Goal: Task Accomplishment & Management: Manage account settings

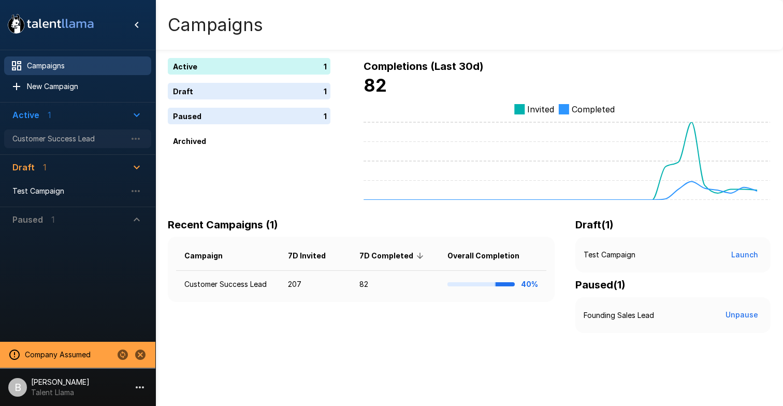
click at [68, 138] on span "Customer Success Lead" at bounding box center [69, 139] width 114 height 10
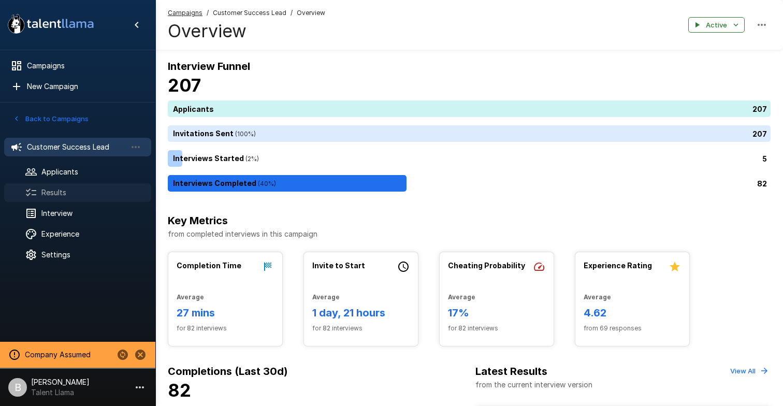
click at [58, 191] on span "Results" at bounding box center [91, 192] width 101 height 10
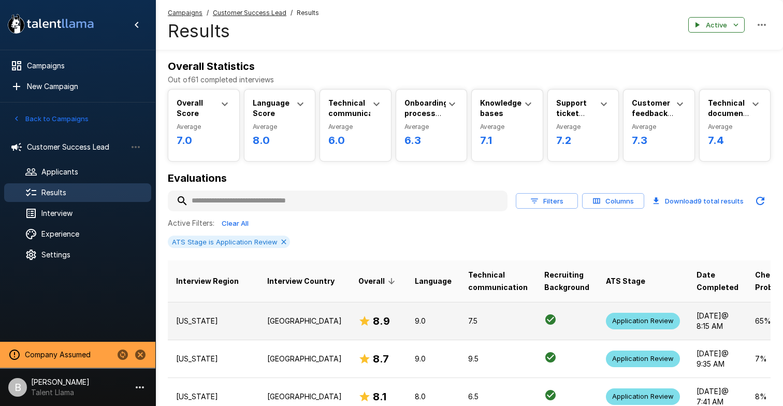
click at [227, 312] on td "Texas" at bounding box center [213, 321] width 91 height 38
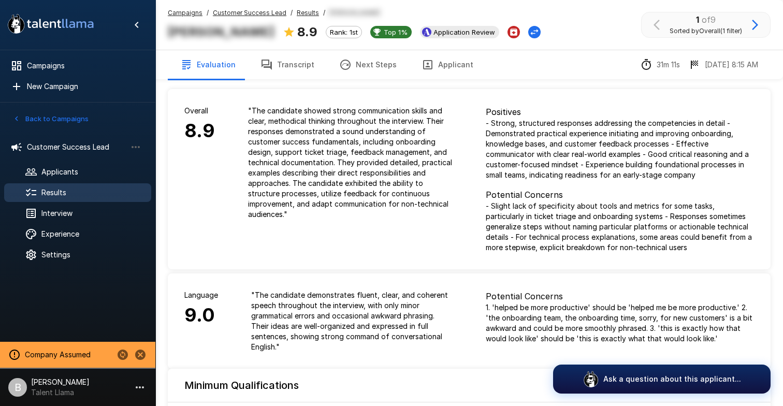
click at [301, 9] on u "Results" at bounding box center [308, 13] width 22 height 8
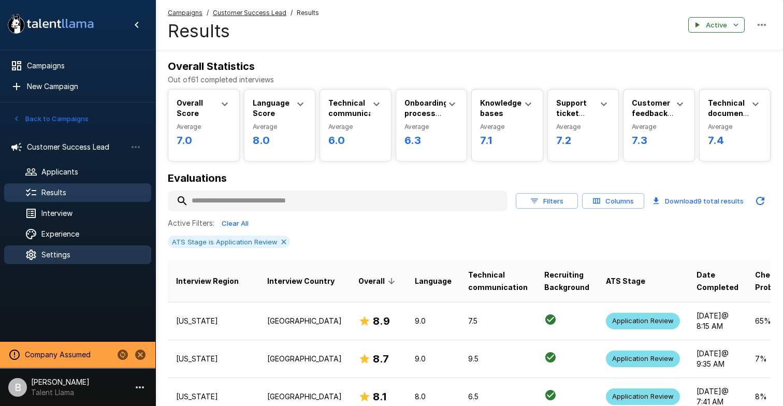
click at [84, 249] on div "Settings" at bounding box center [77, 254] width 147 height 19
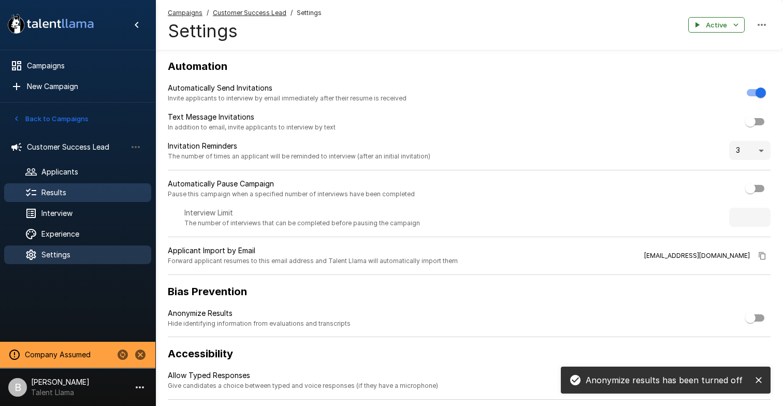
click at [87, 189] on span "Results" at bounding box center [91, 192] width 101 height 10
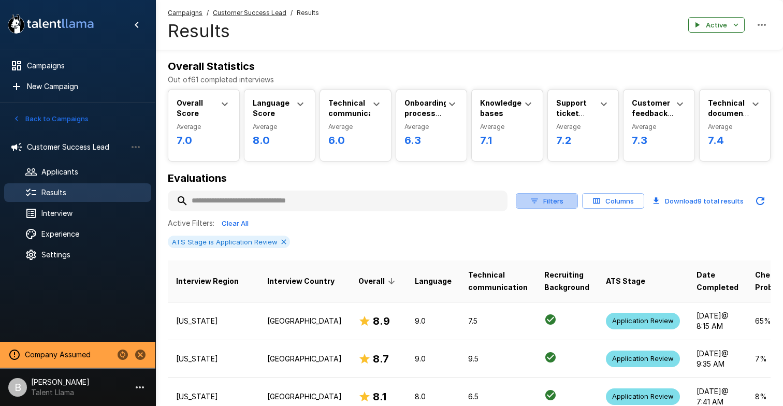
click at [533, 202] on icon "button" at bounding box center [534, 200] width 9 height 9
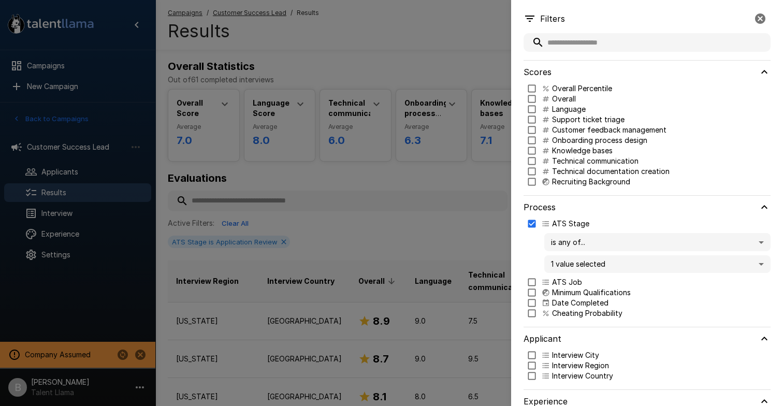
click at [460, 230] on div at bounding box center [391, 203] width 783 height 406
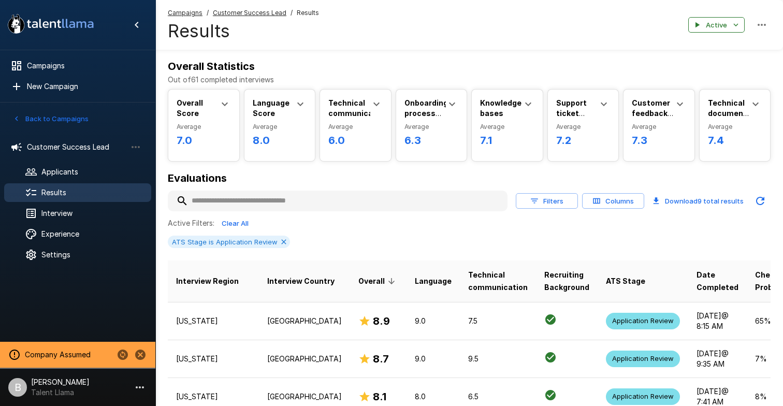
click at [603, 207] on button "Columns" at bounding box center [613, 201] width 62 height 16
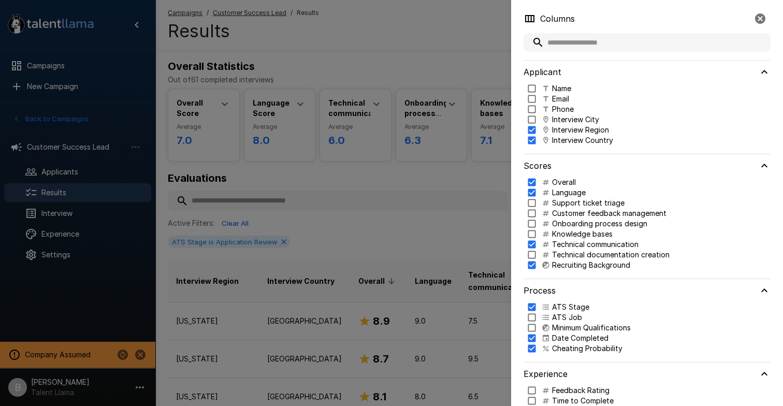
click at [557, 89] on p "Name" at bounding box center [561, 88] width 19 height 10
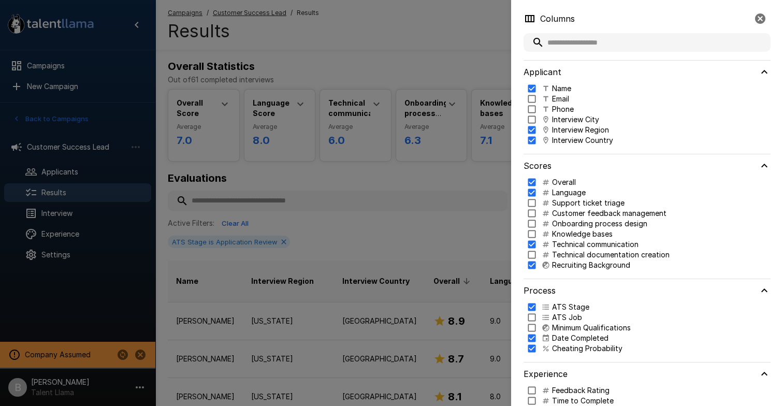
click at [347, 240] on div at bounding box center [391, 203] width 783 height 406
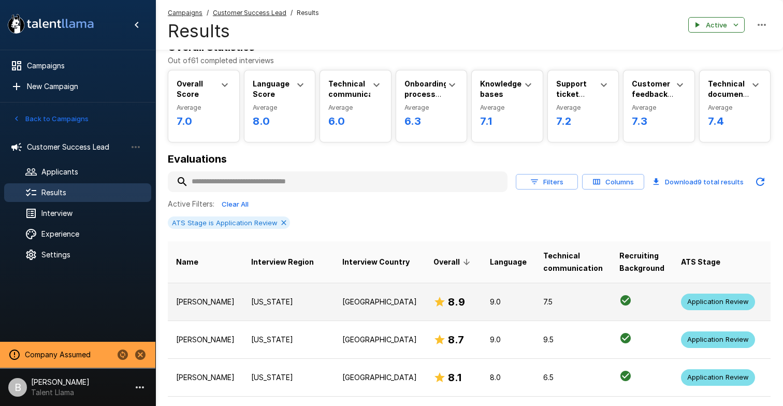
scroll to position [23, 0]
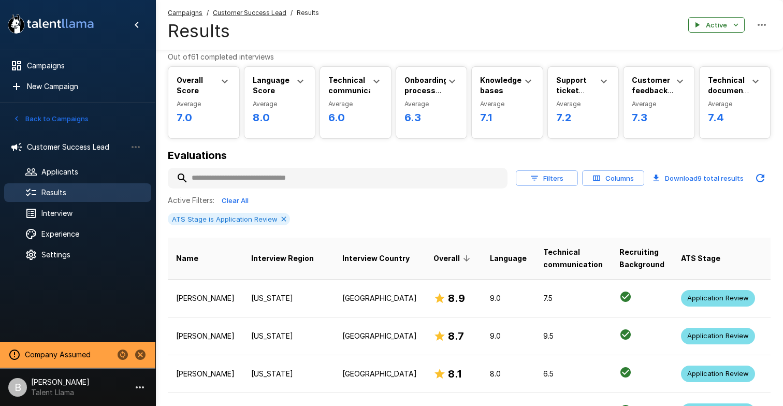
click at [243, 274] on th "Interview Region" at bounding box center [288, 259] width 91 height 42
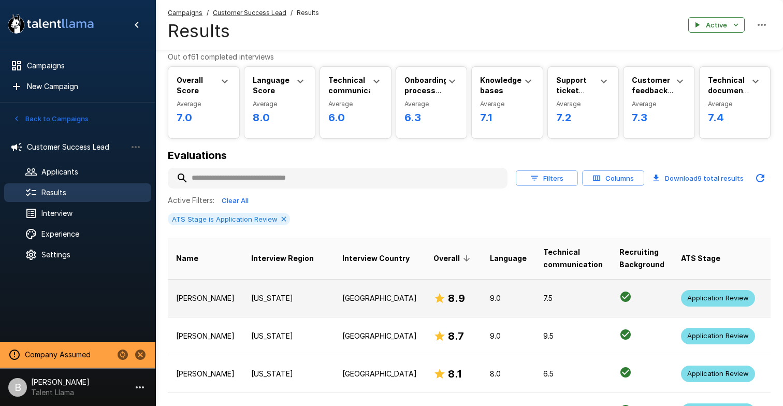
click at [243, 289] on td "Texas" at bounding box center [288, 298] width 91 height 38
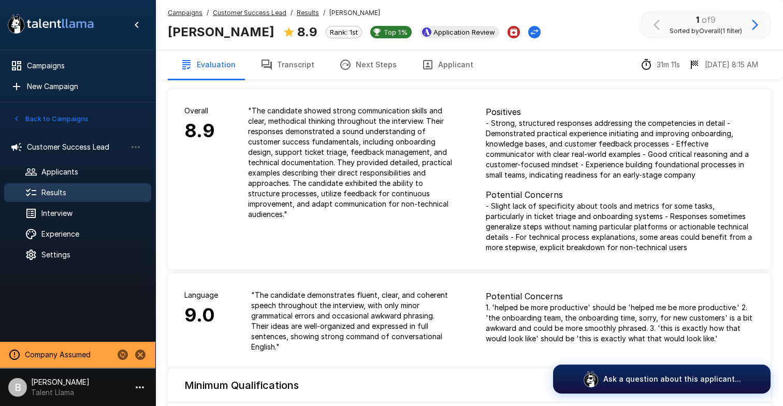
click at [308, 70] on button "Transcript" at bounding box center [287, 64] width 79 height 29
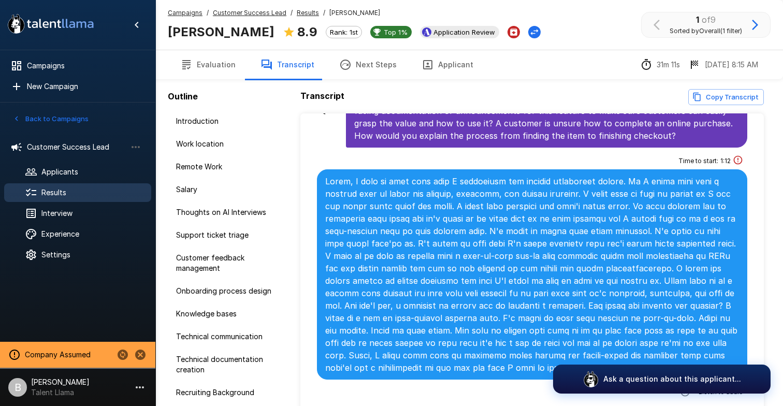
scroll to position [2690, 0]
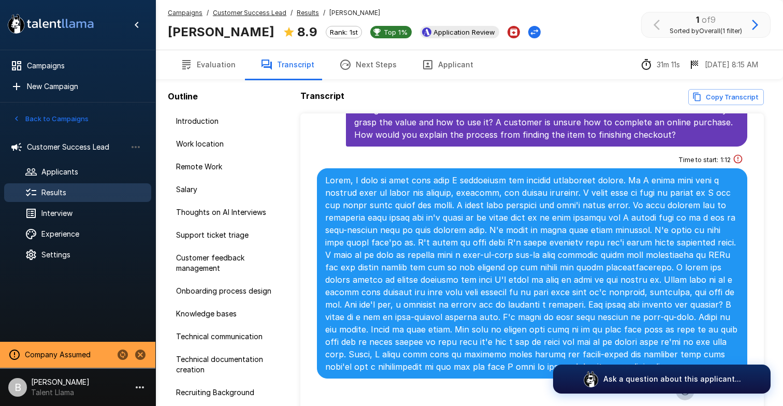
click at [694, 382] on button "button" at bounding box center [685, 391] width 19 height 19
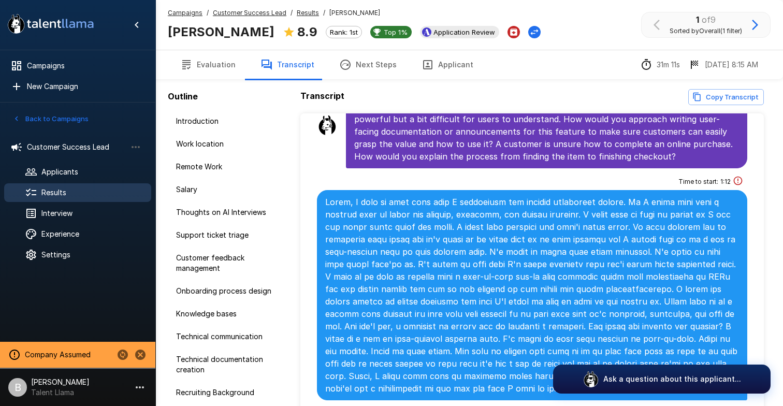
scroll to position [2666, 0]
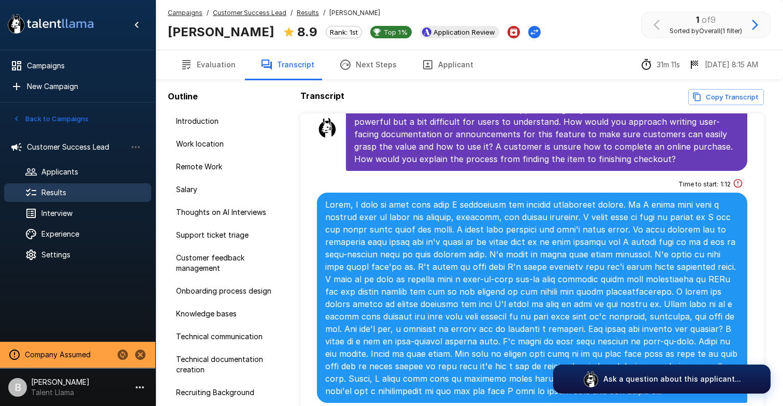
click at [445, 176] on div "Time to start : 1 : 12 1 x" at bounding box center [532, 300] width 430 height 248
click at [443, 65] on button "Applicant" at bounding box center [447, 64] width 77 height 29
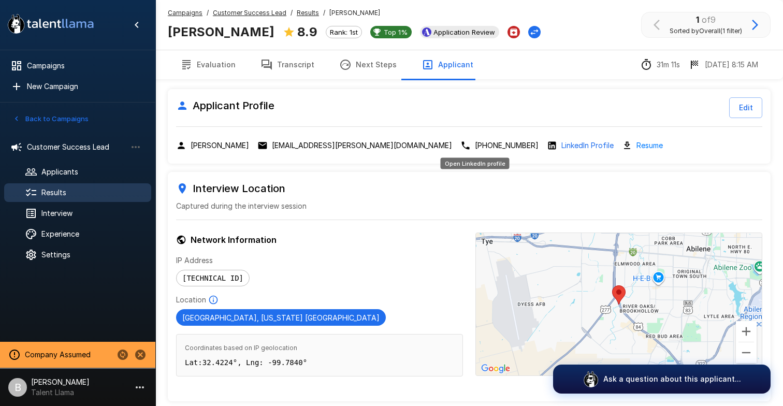
click at [561, 142] on p "LinkedIn Profile" at bounding box center [587, 145] width 52 height 10
click at [759, 23] on icon "button" at bounding box center [755, 25] width 12 height 12
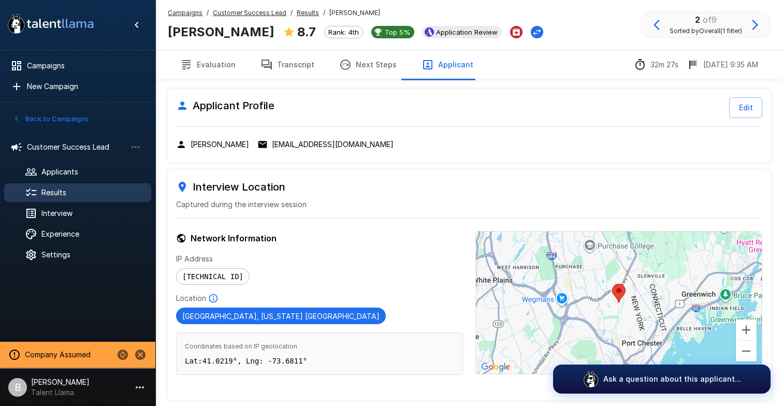
click at [661, 20] on button "button" at bounding box center [657, 25] width 18 height 18
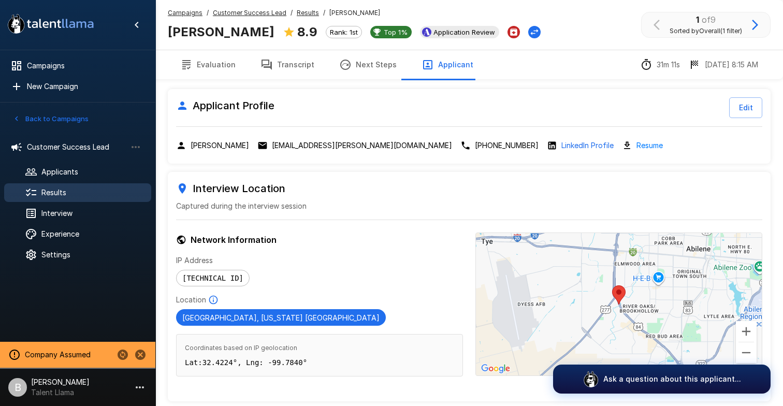
click at [309, 9] on u "Results" at bounding box center [308, 13] width 22 height 8
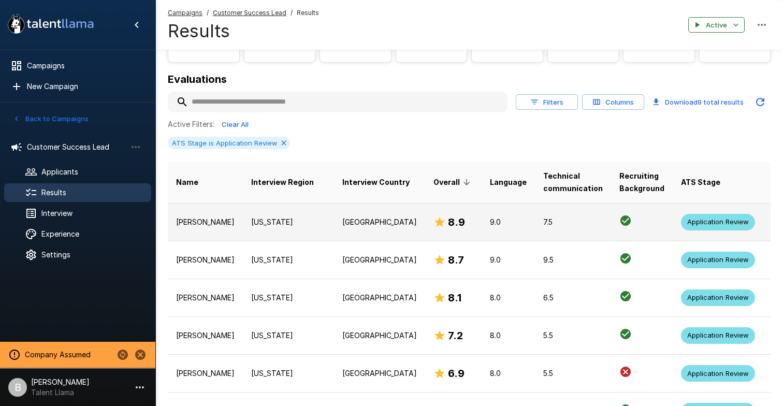
scroll to position [99, 0]
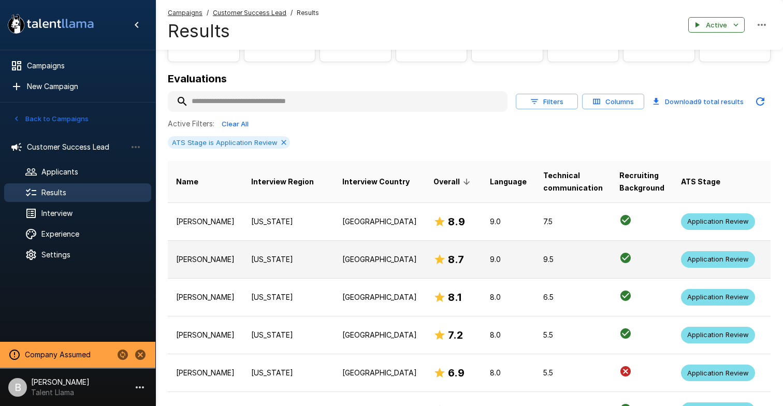
click at [251, 260] on p "New York" at bounding box center [288, 259] width 75 height 10
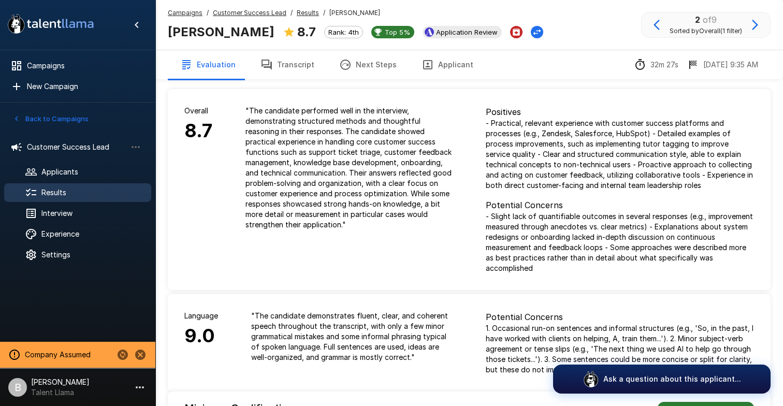
click at [312, 12] on u "Results" at bounding box center [308, 13] width 22 height 8
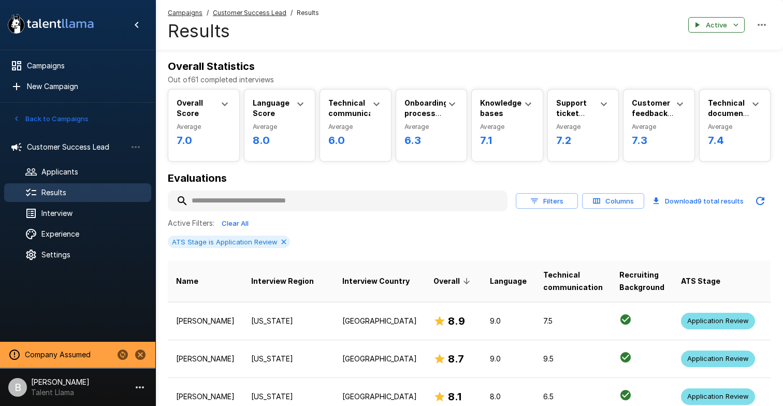
click at [560, 203] on button "Filters" at bounding box center [547, 201] width 62 height 16
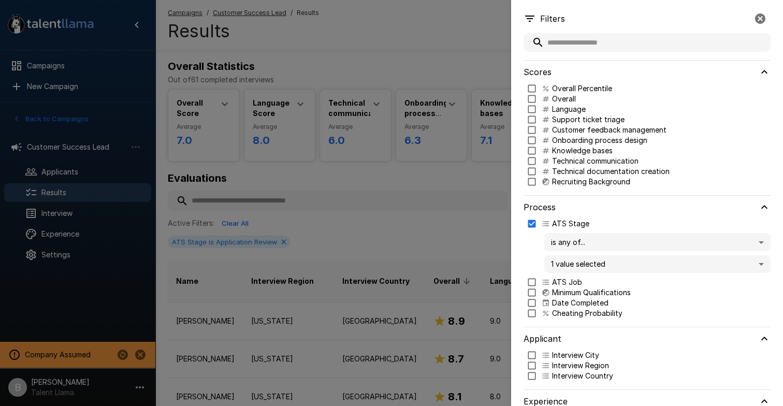
click at [468, 184] on div at bounding box center [391, 203] width 783 height 406
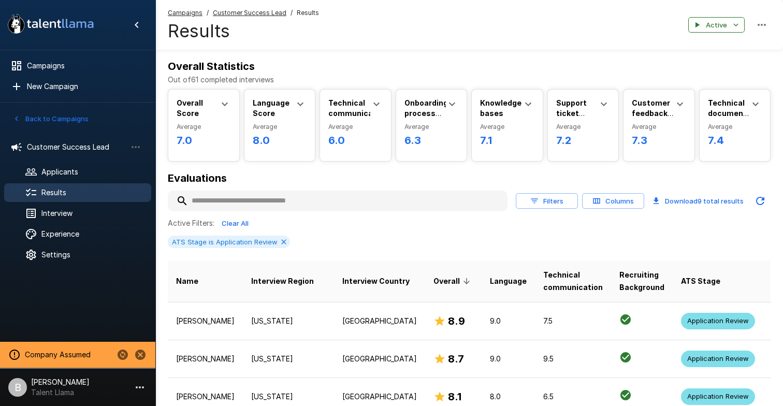
click at [646, 193] on div "Filters Columns Download 9 total results" at bounding box center [643, 201] width 255 height 21
click at [613, 208] on button "Columns" at bounding box center [613, 201] width 62 height 16
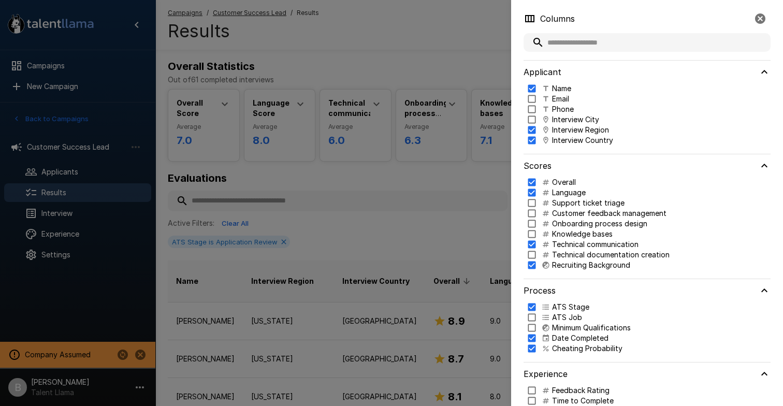
click at [364, 190] on div at bounding box center [391, 203] width 783 height 406
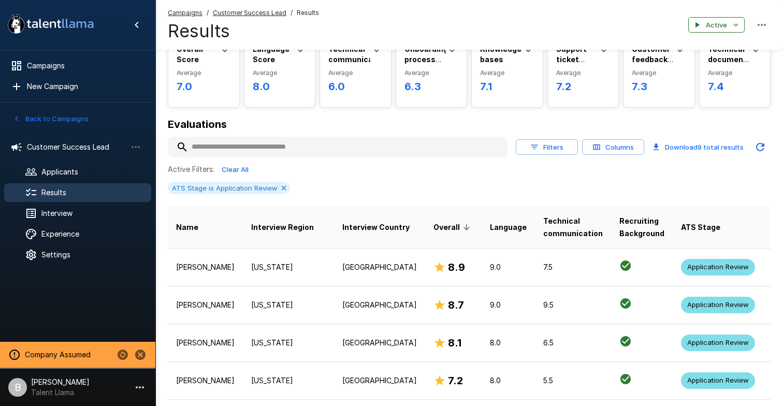
scroll to position [57, 0]
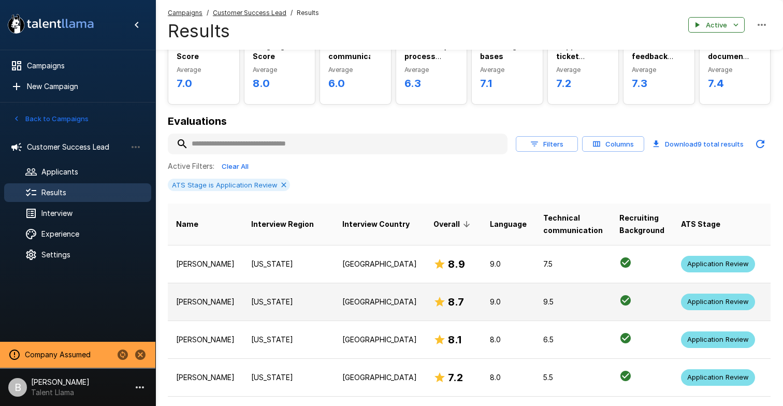
click at [251, 304] on p "New York" at bounding box center [288, 302] width 75 height 10
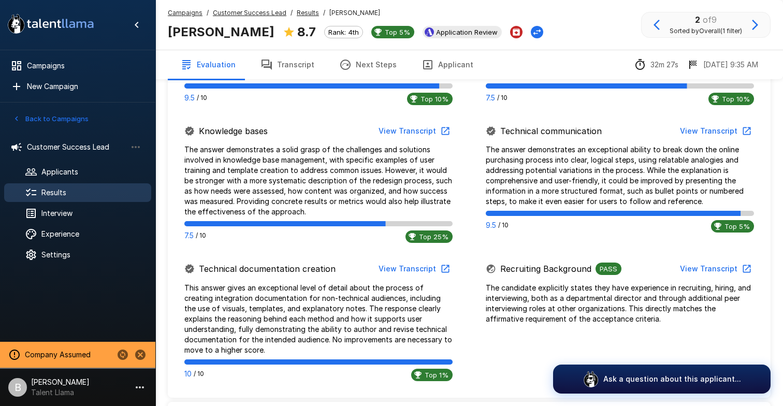
scroll to position [727, 0]
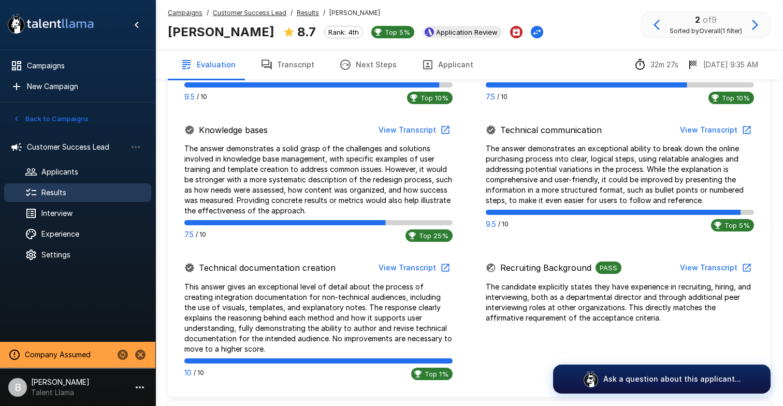
click at [722, 268] on button "View Transcript" at bounding box center [715, 267] width 78 height 19
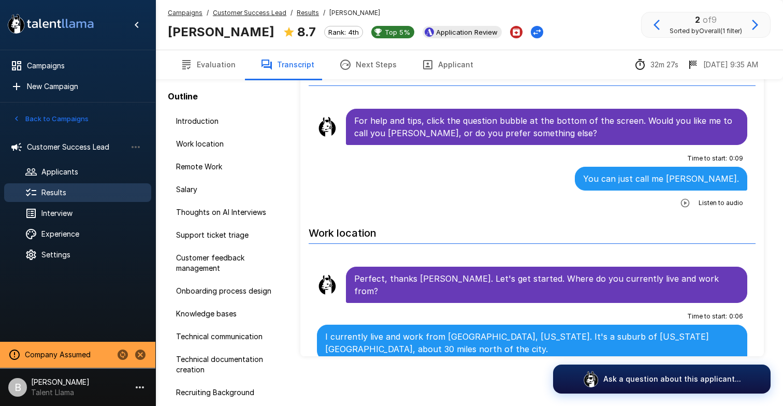
scroll to position [51, 0]
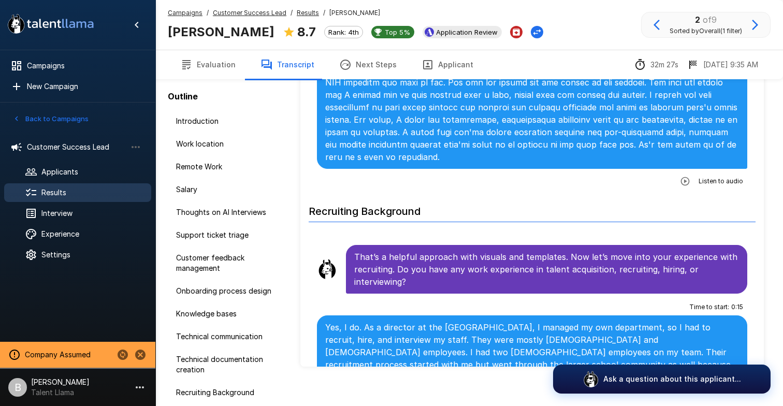
scroll to position [4565, 0]
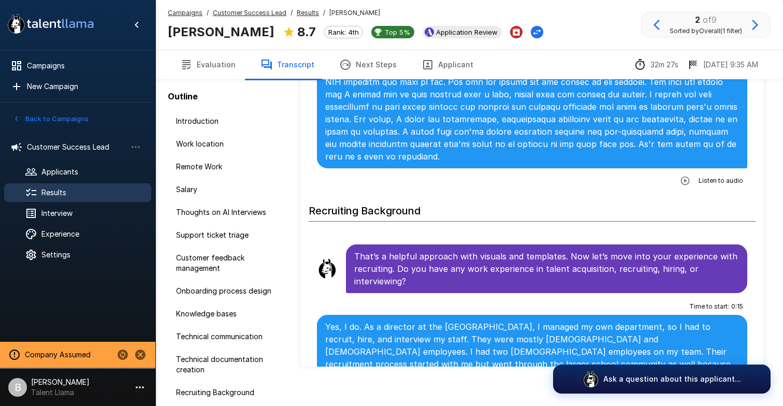
click at [306, 12] on u "Results" at bounding box center [308, 13] width 22 height 8
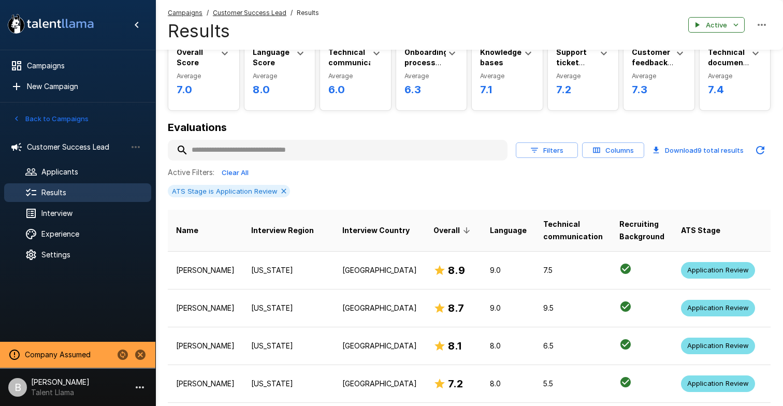
click at [425, 248] on th "Overall" at bounding box center [453, 231] width 56 height 42
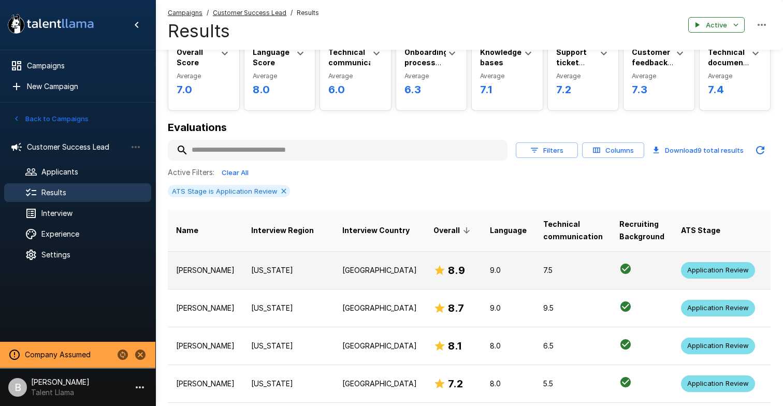
click at [425, 263] on td "8.9" at bounding box center [453, 270] width 56 height 38
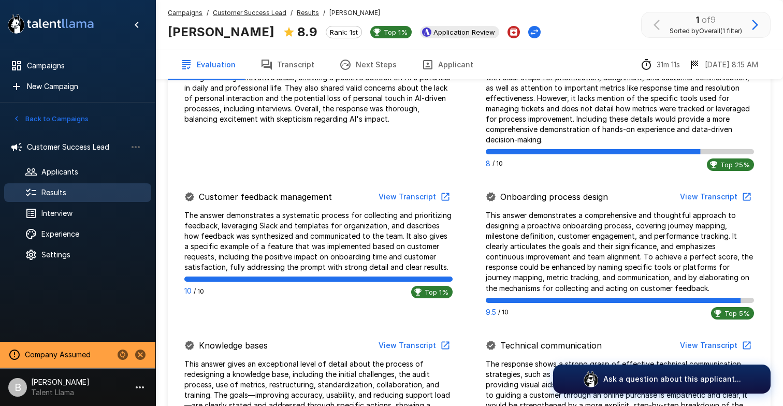
scroll to position [698, 0]
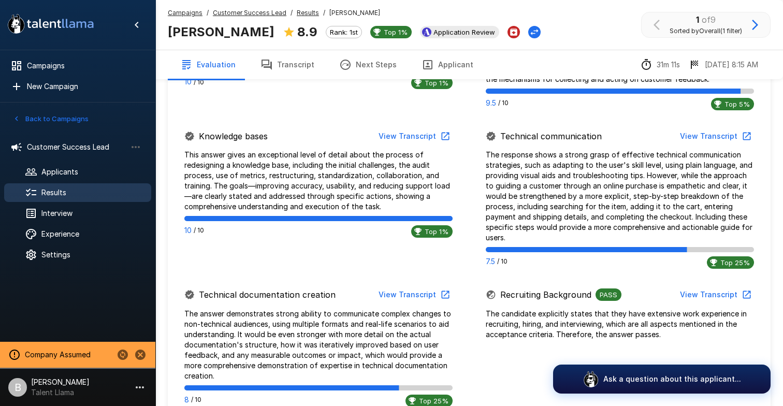
click at [741, 297] on icon "button" at bounding box center [746, 294] width 10 height 10
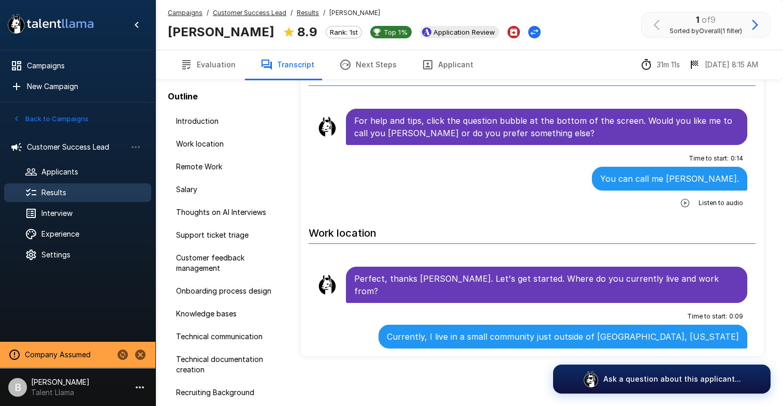
scroll to position [51, 0]
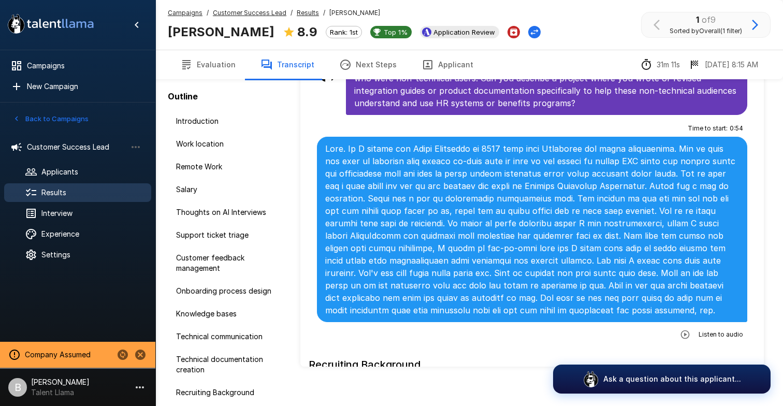
scroll to position [2895, 0]
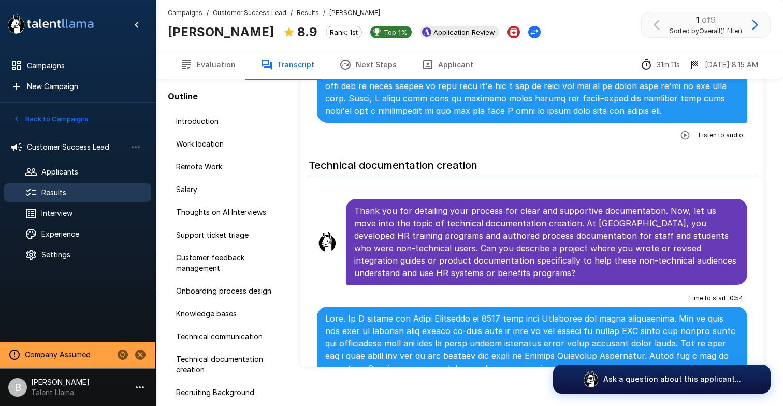
click at [448, 61] on button "Applicant" at bounding box center [447, 64] width 77 height 29
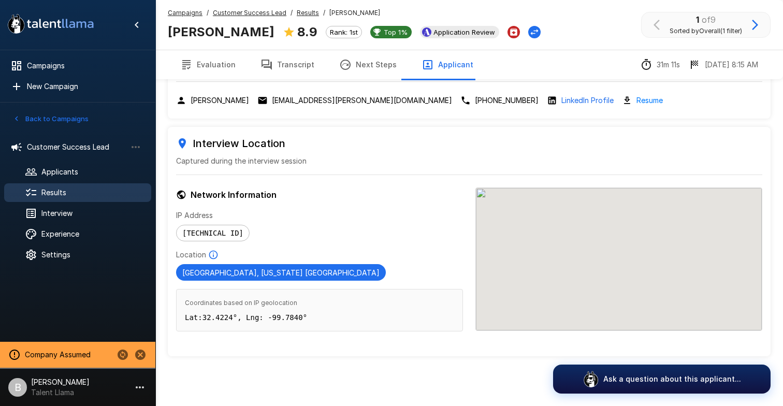
scroll to position [45, 0]
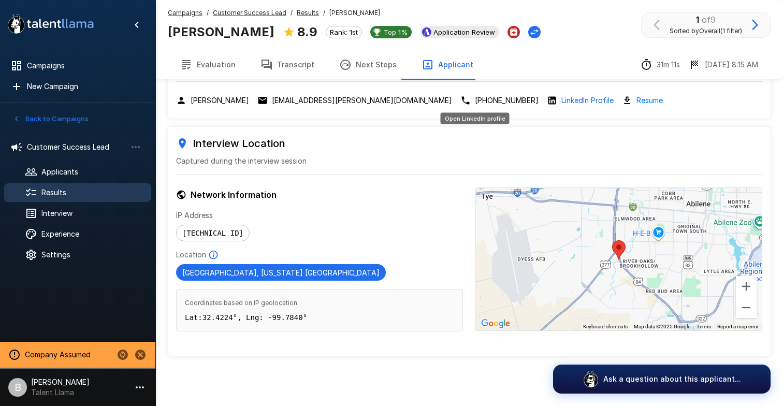
click at [561, 97] on p "LinkedIn Profile" at bounding box center [587, 100] width 52 height 10
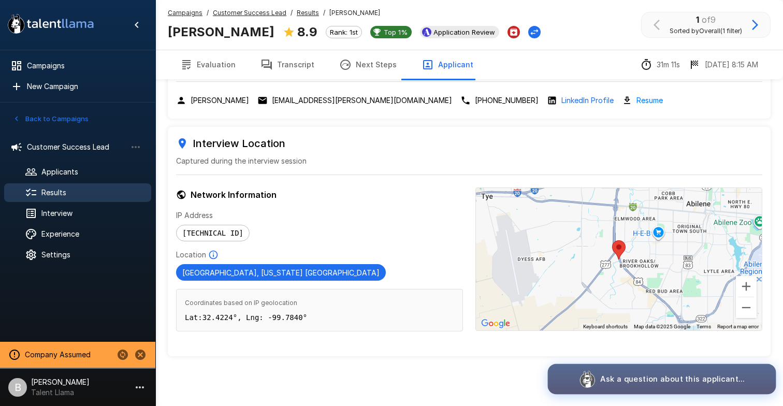
click at [648, 384] on p "Ask a question about this applicant..." at bounding box center [672, 378] width 144 height 11
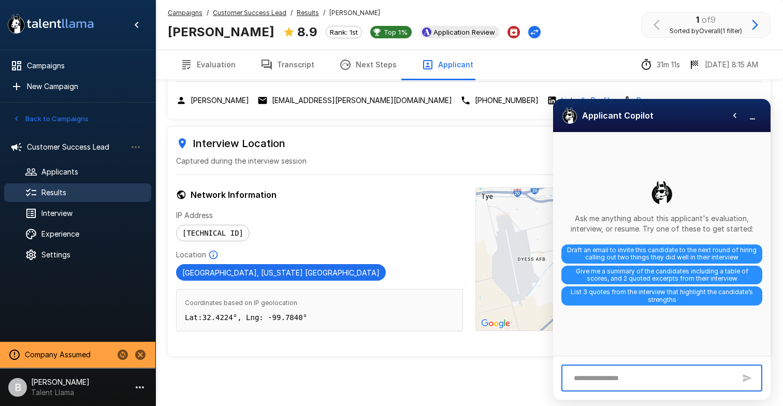
click at [620, 386] on textarea at bounding box center [652, 378] width 167 height 18
click at [624, 380] on textarea at bounding box center [652, 378] width 167 height 18
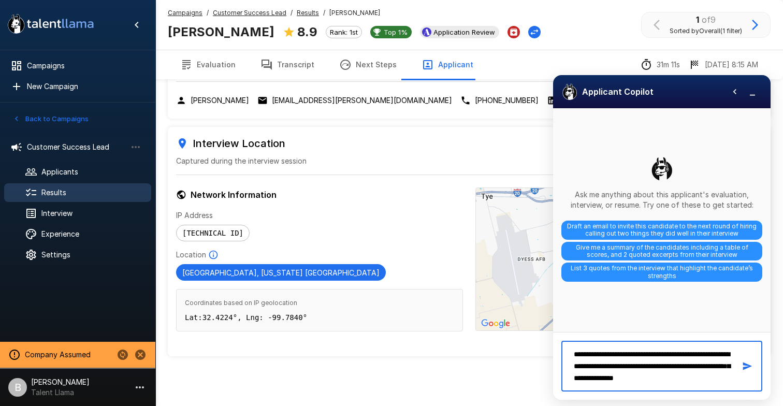
scroll to position [7, 0]
paste textarea "**********"
type textarea "**********"
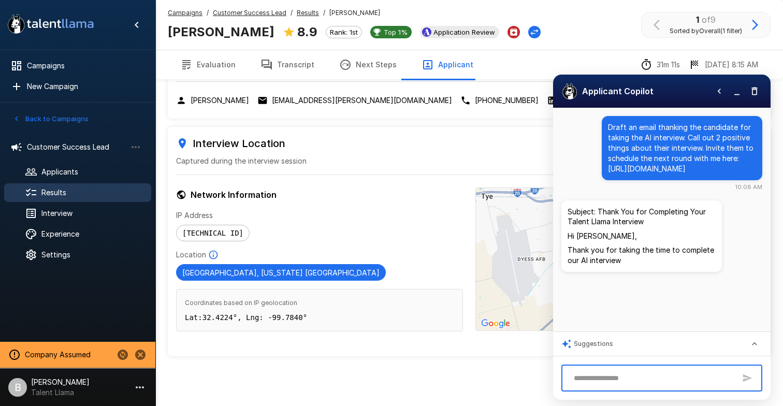
click at [498, 12] on div "Campaigns / Customer Success Lead / Results / Peyton Fenton Peyton Fenton 8.9 R…" at bounding box center [354, 25] width 373 height 34
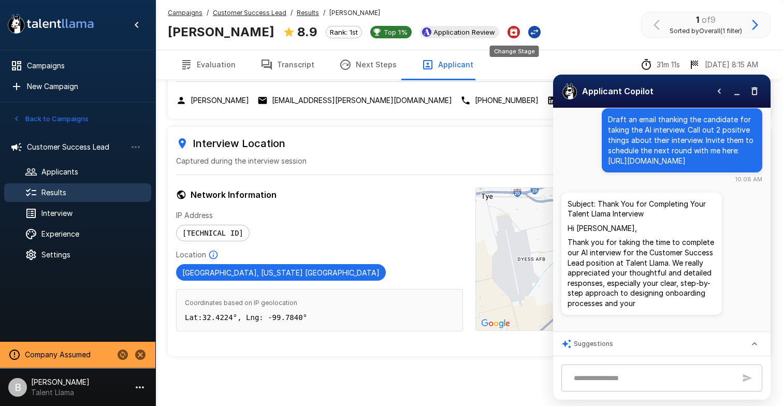
click at [529, 33] on icon "Change Stage" at bounding box center [534, 32] width 10 height 10
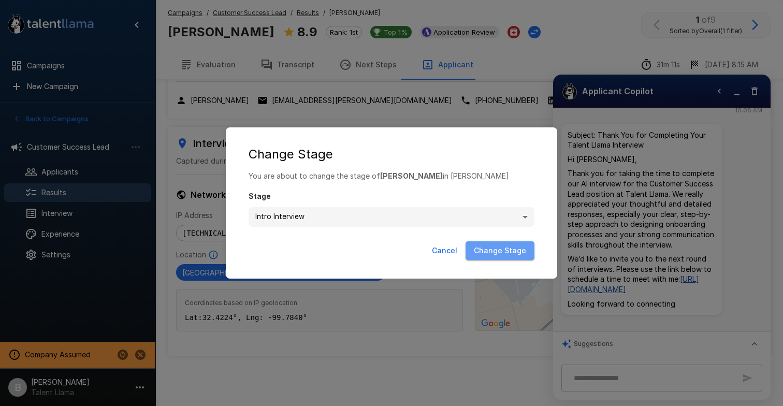
click at [508, 253] on button "Change Stage" at bounding box center [499, 250] width 69 height 19
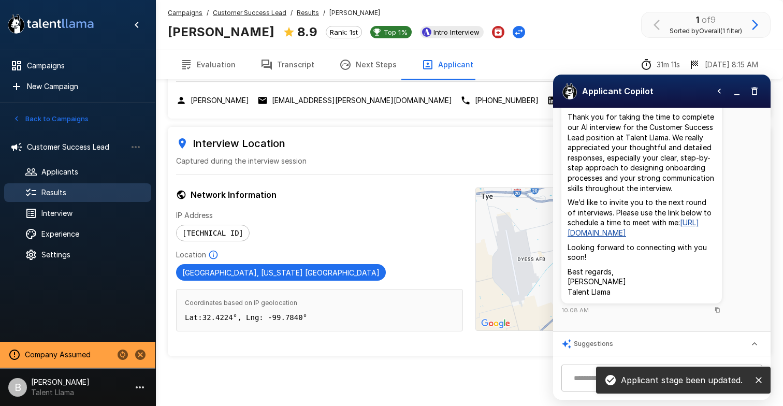
scroll to position [142, 0]
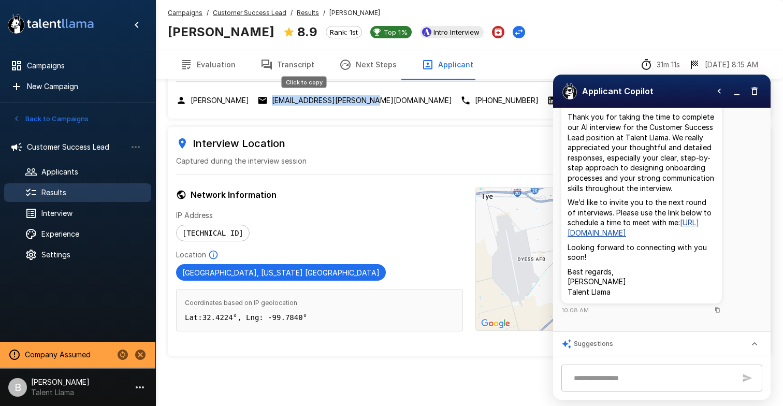
drag, startPoint x: 361, startPoint y: 100, endPoint x: 260, endPoint y: 100, distance: 101.0
click at [260, 100] on div "Peyton Fenton peyton.s.fenton@gmail.com 325-226-2605 LinkedIn Profile Resume" at bounding box center [469, 100] width 586 height 12
copy p "peyton.s.fenton@gmail.com"
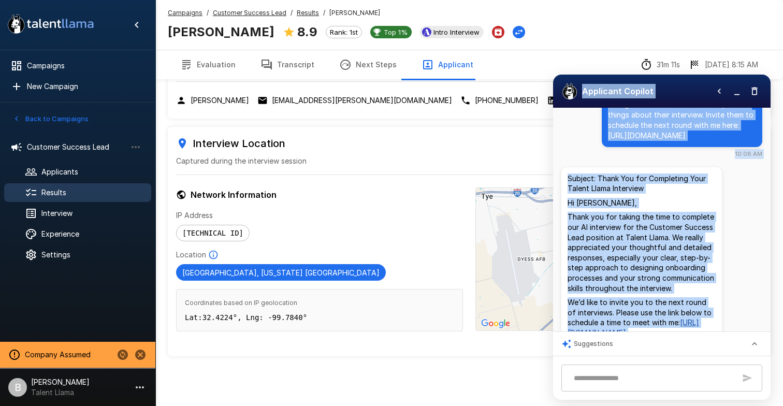
scroll to position [0, 0]
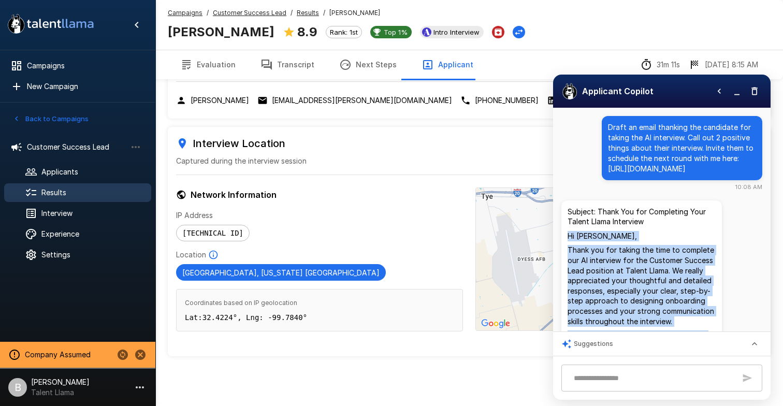
drag, startPoint x: 616, startPoint y: 272, endPoint x: 565, endPoint y: 245, distance: 57.4
click at [565, 245] on div "Subject: Thank You for Completing Your Talent Llama Interview Hi Peyton, Thank …" at bounding box center [641, 318] width 161 height 236
copy div "Hi Peyton, Thank you for taking the time to complete our AI interview for the C…"
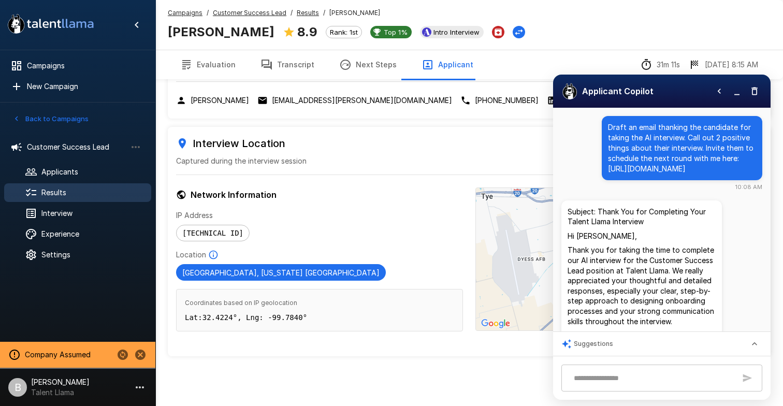
click at [583, 227] on p "Subject: Thank You for Completing Your Talent Llama Interview" at bounding box center [642, 217] width 148 height 20
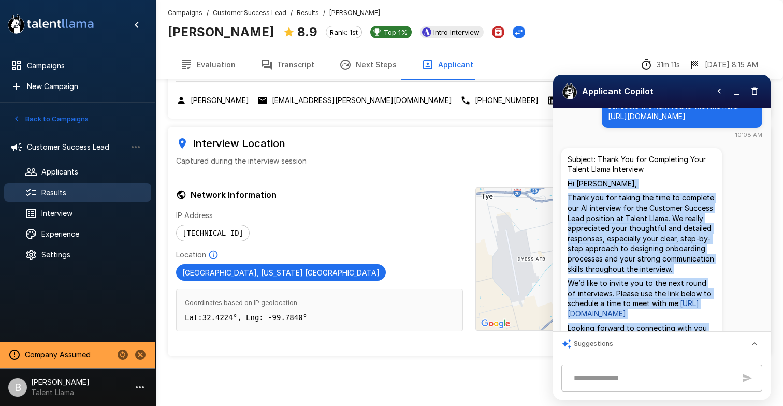
scroll to position [154, 0]
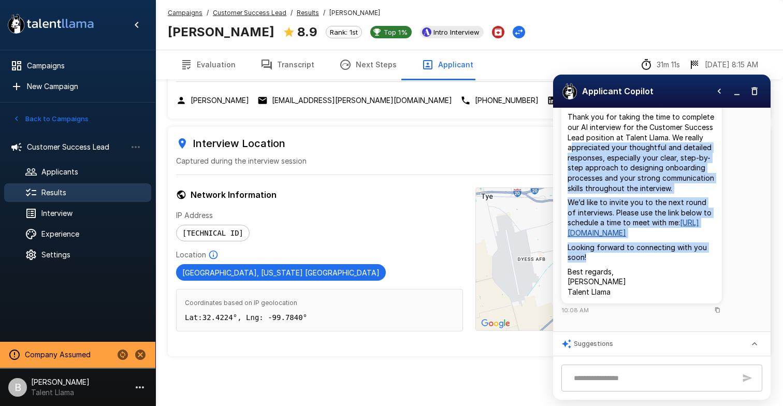
drag, startPoint x: 591, startPoint y: 258, endPoint x: 571, endPoint y: 136, distance: 123.3
click at [571, 136] on div "Subject: Thank You for Completing Your Talent Llama Interview Hi Peyton, Thank …" at bounding box center [642, 186] width 148 height 224
click at [716, 311] on icon "Copy to clipboard" at bounding box center [718, 310] width 6 height 6
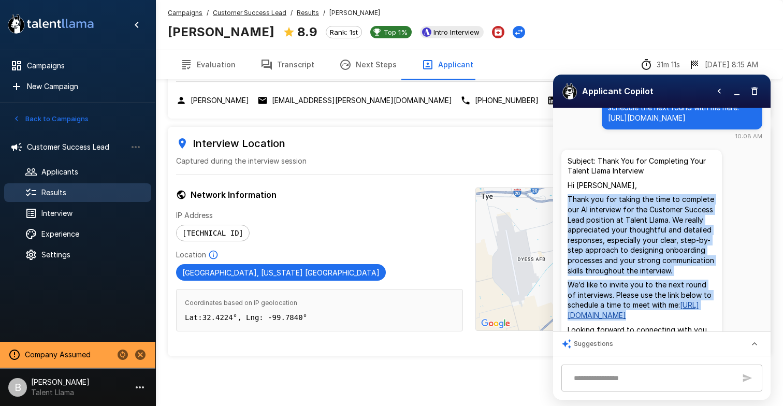
scroll to position [0, 0]
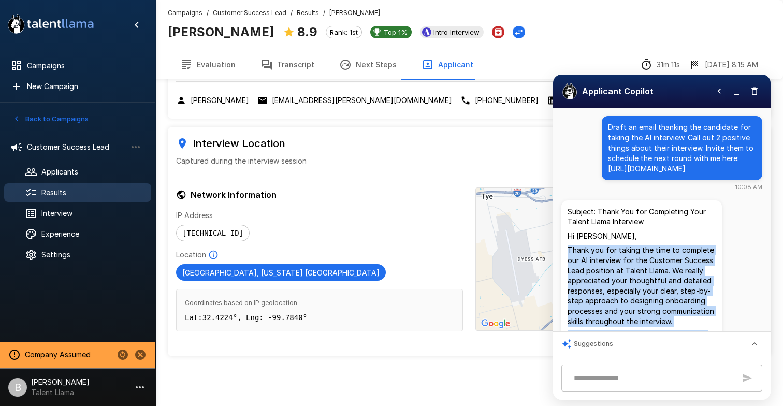
drag, startPoint x: 707, startPoint y: 179, endPoint x: 603, endPoint y: 123, distance: 118.1
click at [603, 123] on div "Draft an email thanking the candidate for taking the AI interview. Call out 2 p…" at bounding box center [682, 148] width 161 height 64
copy p "Draft an email thanking the candidate for taking the AI interview. Call out 2 p…"
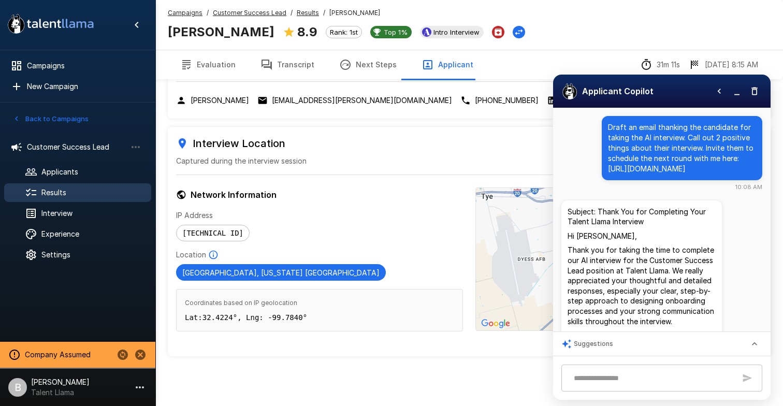
click at [304, 14] on u "Results" at bounding box center [308, 13] width 22 height 8
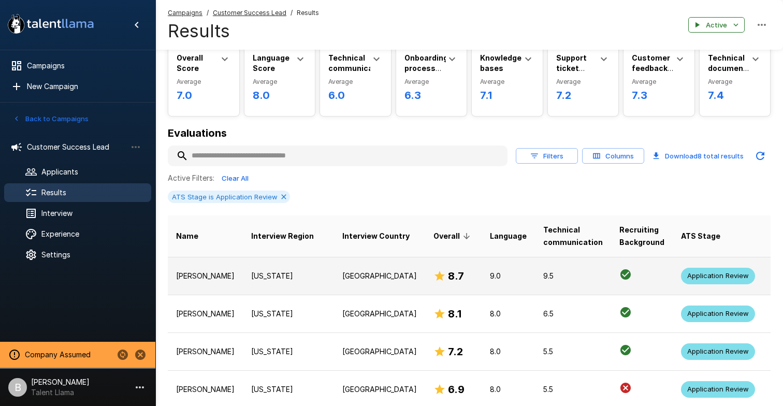
click at [342, 281] on p "United States" at bounding box center [379, 276] width 75 height 10
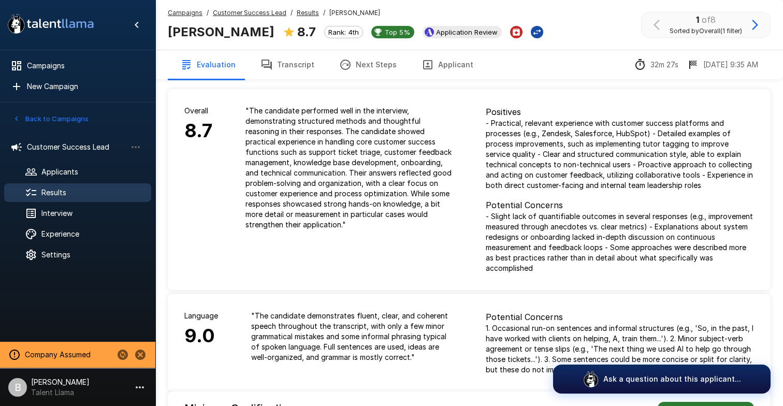
click at [532, 27] on icon "Change Stage" at bounding box center [537, 32] width 10 height 10
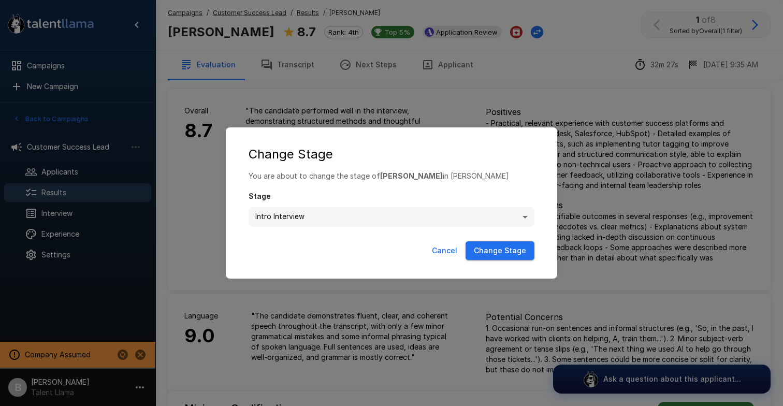
click at [358, 215] on body ".st0{fill:#FFFFFF;} .st1{fill:#76a4ed;} Campaigns New Campaign Active 1 Custome…" at bounding box center [391, 203] width 783 height 406
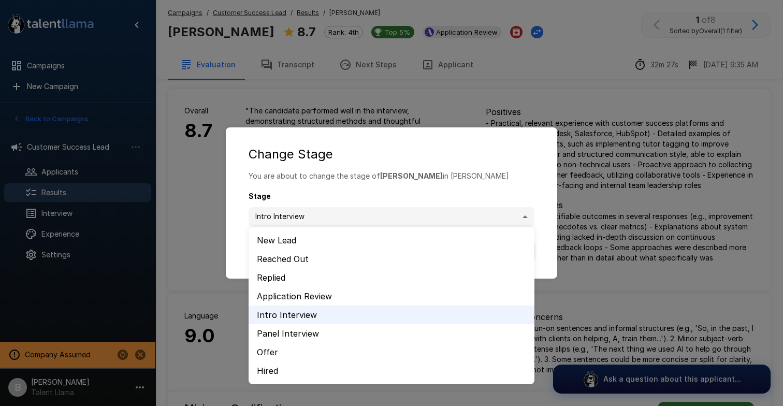
click at [314, 317] on li "Intro Interview" at bounding box center [392, 314] width 286 height 19
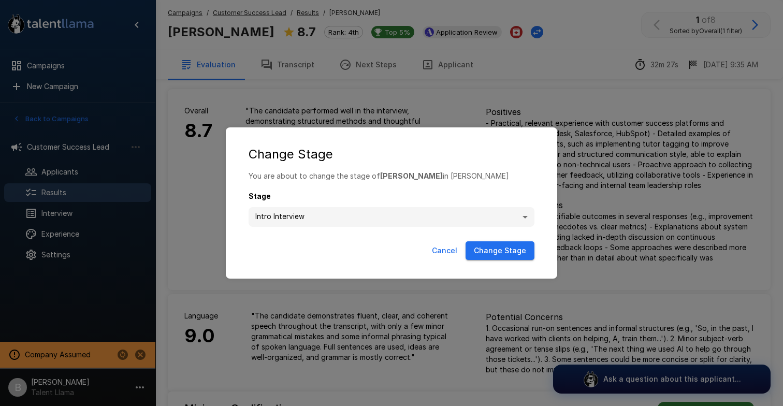
click at [499, 246] on button "Change Stage" at bounding box center [499, 250] width 69 height 19
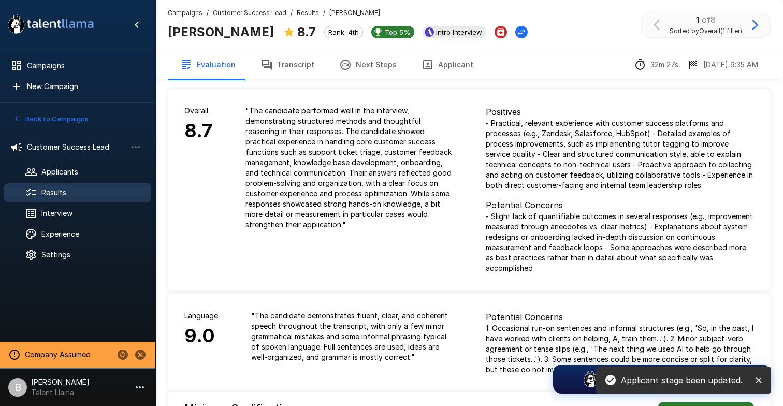
click at [769, 377] on div "Applicant stage been updated." at bounding box center [683, 380] width 174 height 27
click at [760, 377] on icon "close" at bounding box center [758, 380] width 10 height 10
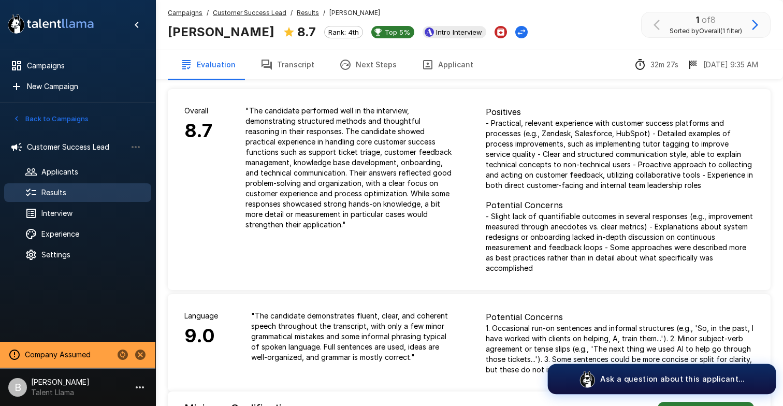
click at [737, 376] on p "Ask a question about this applicant..." at bounding box center [672, 378] width 144 height 11
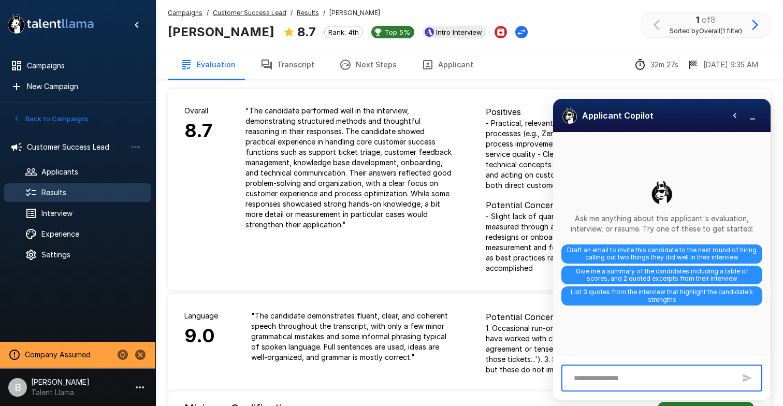
click at [614, 374] on textarea at bounding box center [652, 378] width 167 height 18
type textarea "**********"
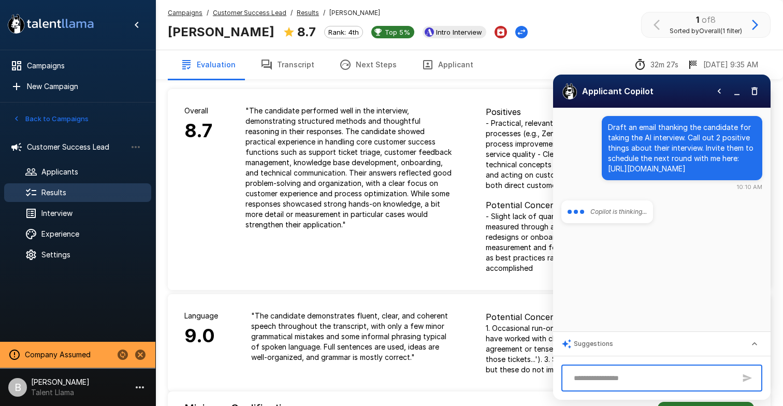
click at [446, 76] on button "Applicant" at bounding box center [447, 64] width 77 height 29
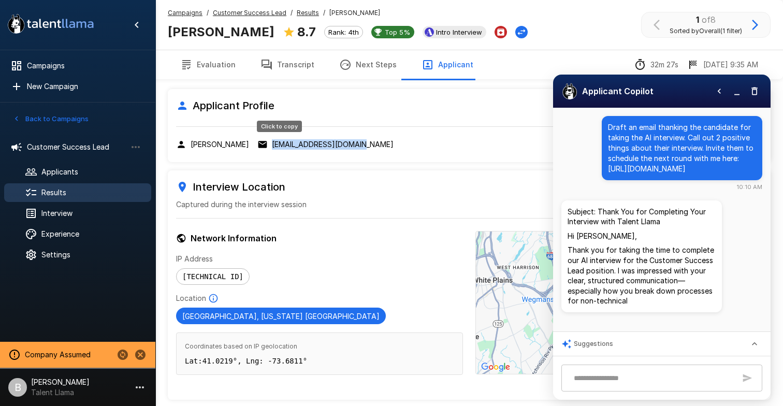
drag, startPoint x: 334, startPoint y: 144, endPoint x: 238, endPoint y: 144, distance: 96.8
click at [238, 144] on div "Elise Folk elise.m.folk@gmail.com" at bounding box center [469, 144] width 586 height 10
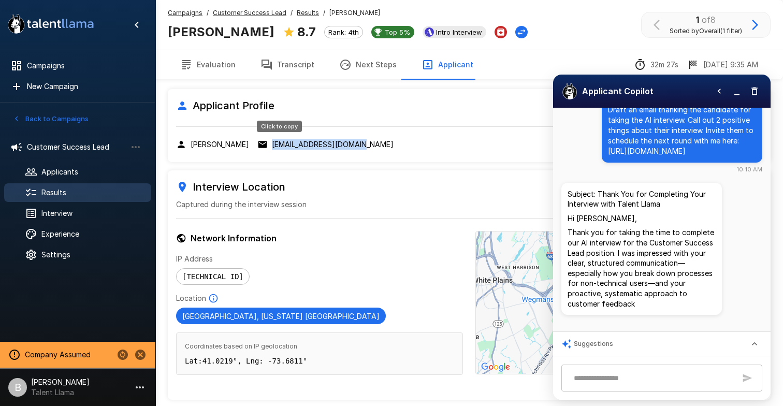
copy p "elise.m.folk@gmail.com"
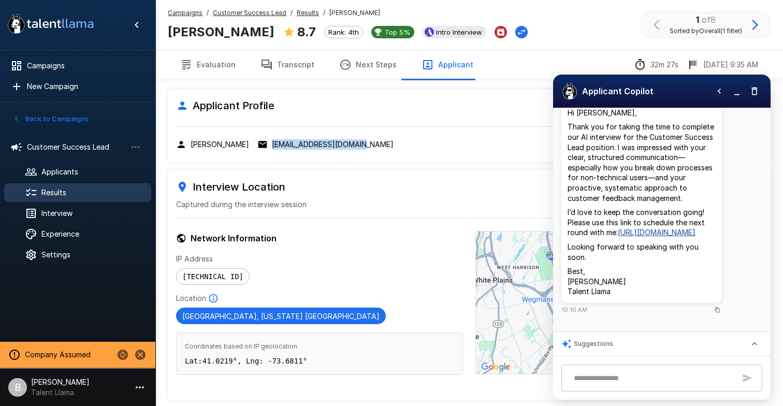
scroll to position [132, 0]
click at [715, 315] on div "Subject: Thank You for Completing Your Interview with Talent Llama Hi Elise, Th…" at bounding box center [641, 196] width 161 height 238
click at [716, 312] on icon "Copy to clipboard" at bounding box center [717, 309] width 5 height 5
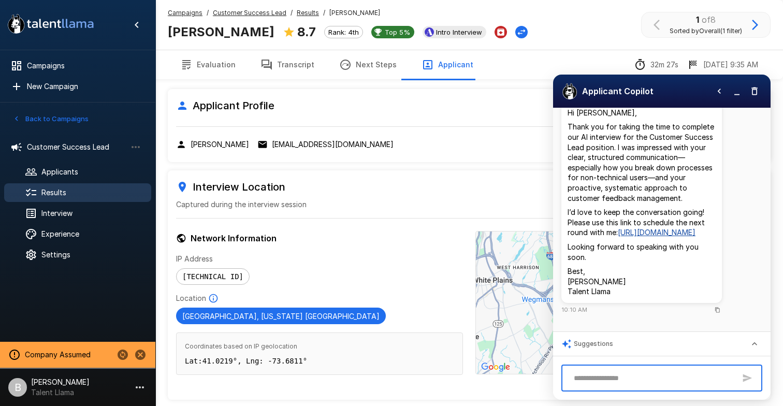
click at [676, 377] on textarea at bounding box center [652, 378] width 167 height 18
type textarea "**********"
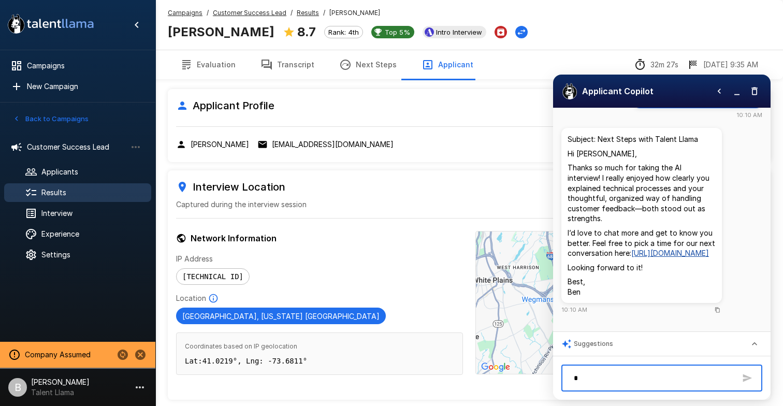
scroll to position [390, 0]
click at [717, 313] on icon "Copy to clipboard" at bounding box center [717, 310] width 5 height 5
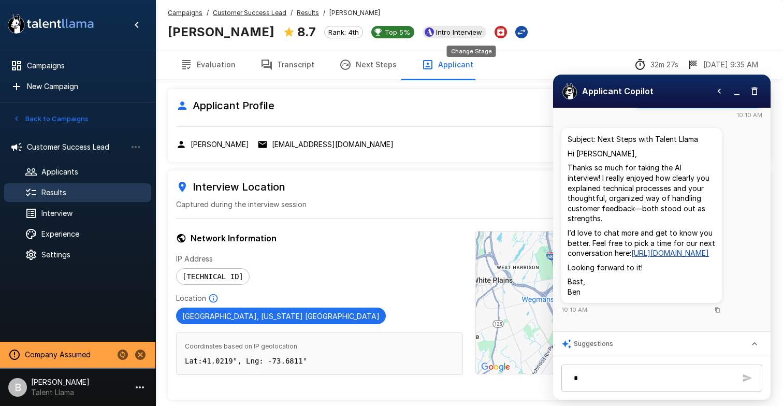
click at [516, 35] on icon "Change Stage" at bounding box center [521, 32] width 10 height 10
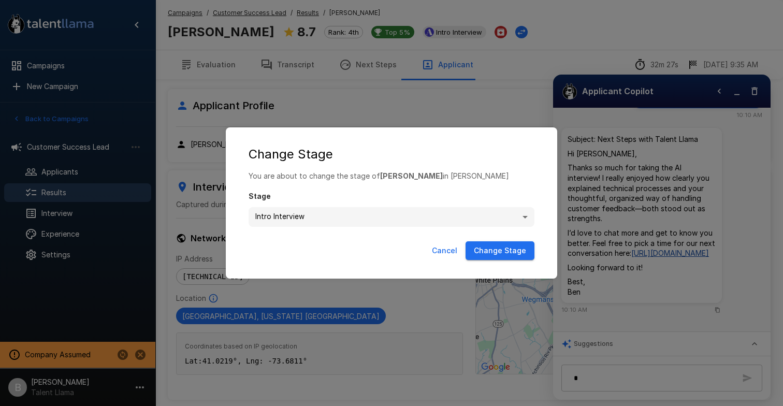
click at [476, 67] on div "**********" at bounding box center [391, 203] width 783 height 406
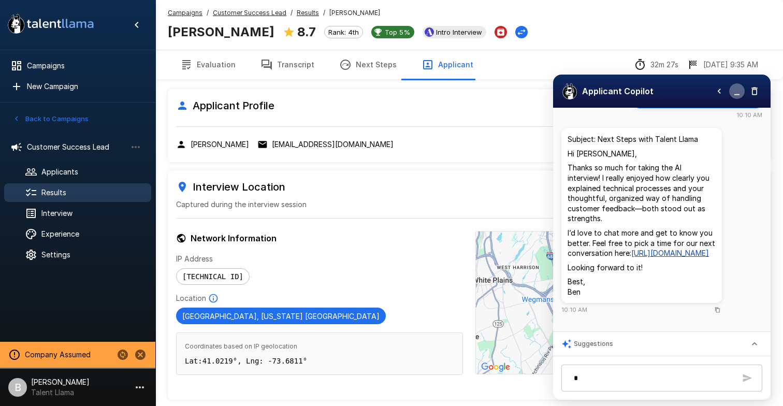
click at [740, 91] on icon "button" at bounding box center [737, 91] width 10 height 10
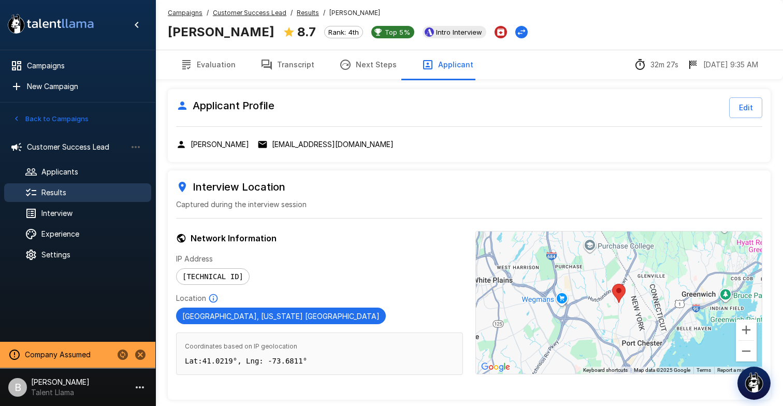
click at [307, 11] on u "Results" at bounding box center [308, 13] width 22 height 8
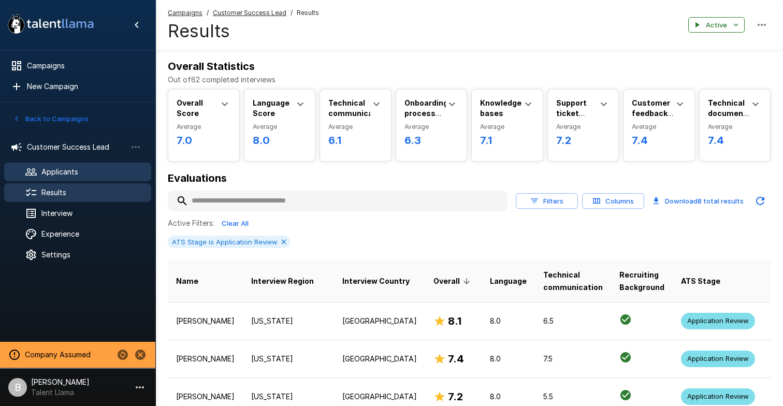
click at [81, 167] on span "Applicants" at bounding box center [91, 172] width 101 height 10
